Goal: Answer question/provide support: Share knowledge or assist other users

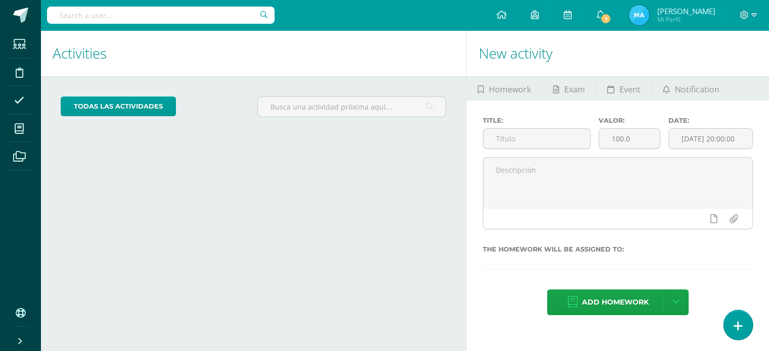
click at [730, 334] on link at bounding box center [738, 324] width 29 height 29
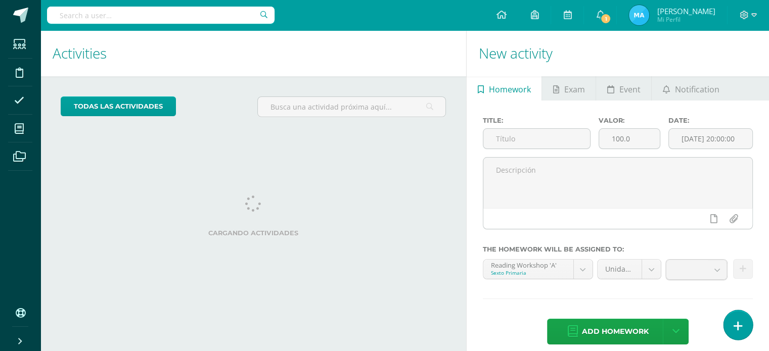
click at [742, 318] on link at bounding box center [738, 324] width 29 height 29
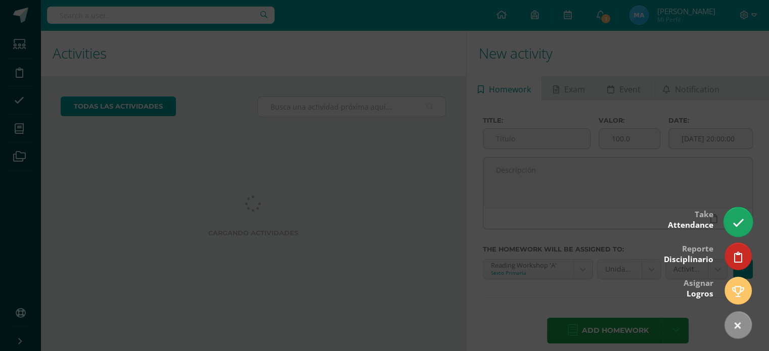
click at [745, 220] on link at bounding box center [738, 221] width 29 height 29
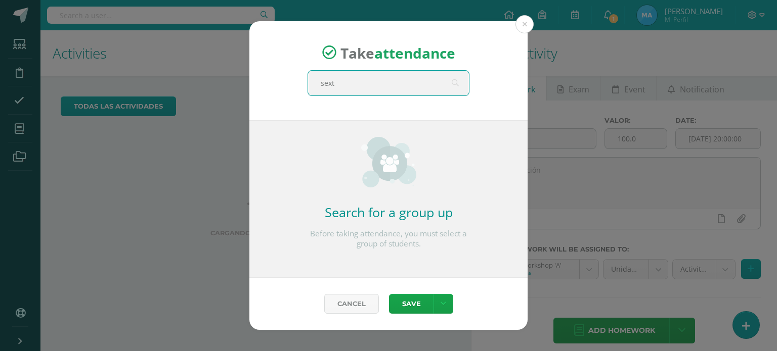
type input "sext"
click at [617, 99] on div "Take attendance sext Search for a group up Before taking attendance, you must s…" at bounding box center [388, 175] width 769 height 309
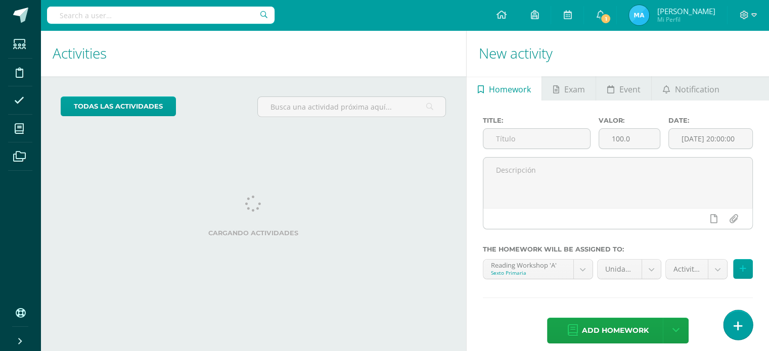
click at [745, 326] on link at bounding box center [738, 324] width 29 height 29
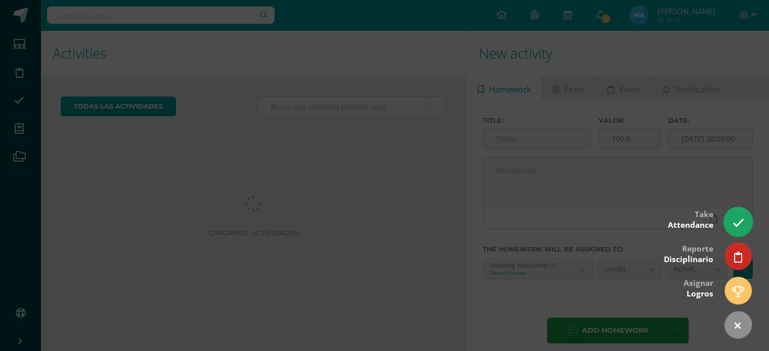
click at [736, 225] on icon at bounding box center [738, 223] width 12 height 12
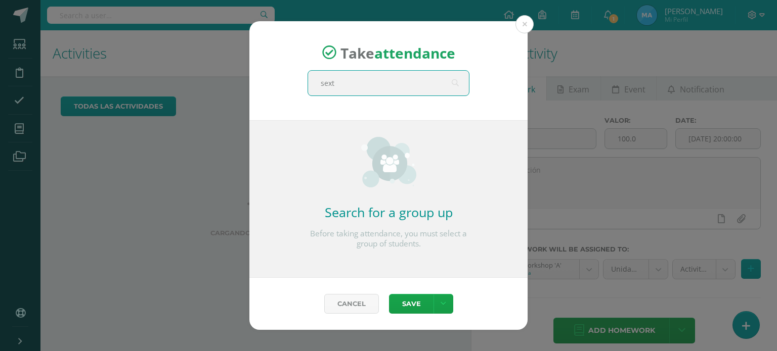
type input "sex"
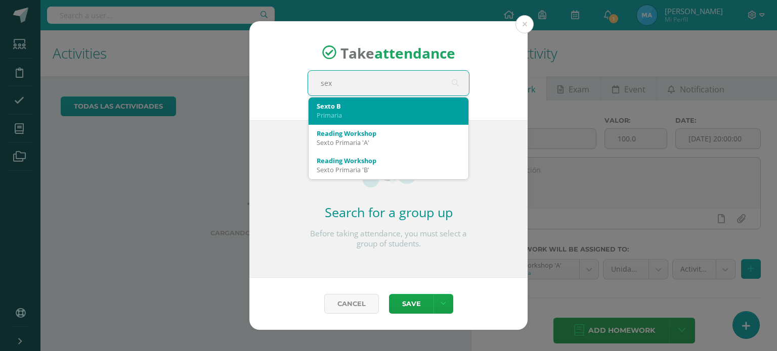
click at [359, 107] on div "Sexto B" at bounding box center [389, 106] width 144 height 9
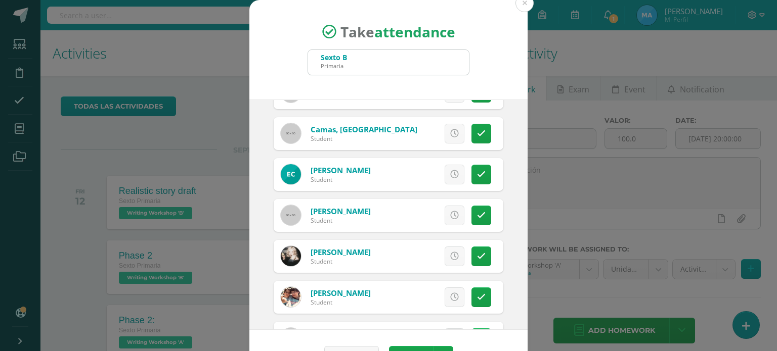
scroll to position [310, 0]
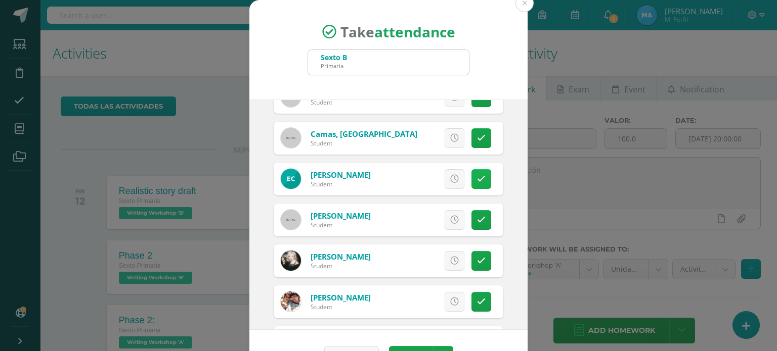
click at [477, 180] on icon at bounding box center [481, 179] width 9 height 9
click at [411, 347] on button "Save" at bounding box center [411, 356] width 44 height 20
